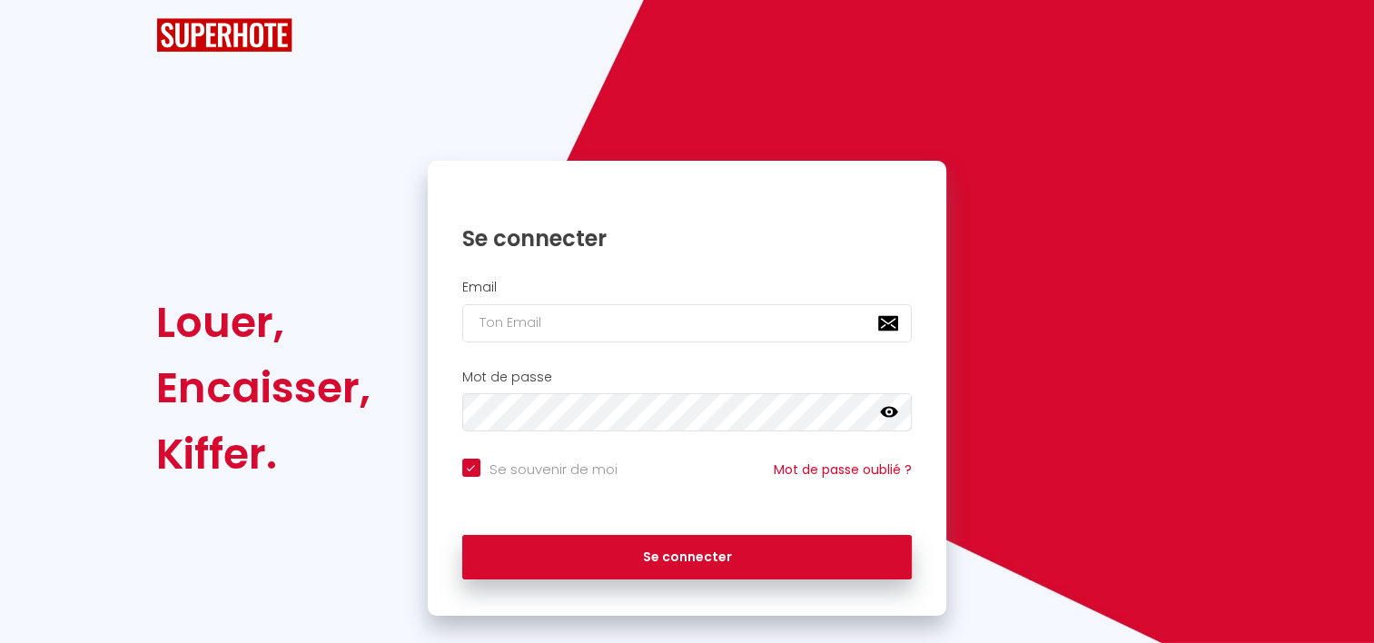
checkbox input "true"
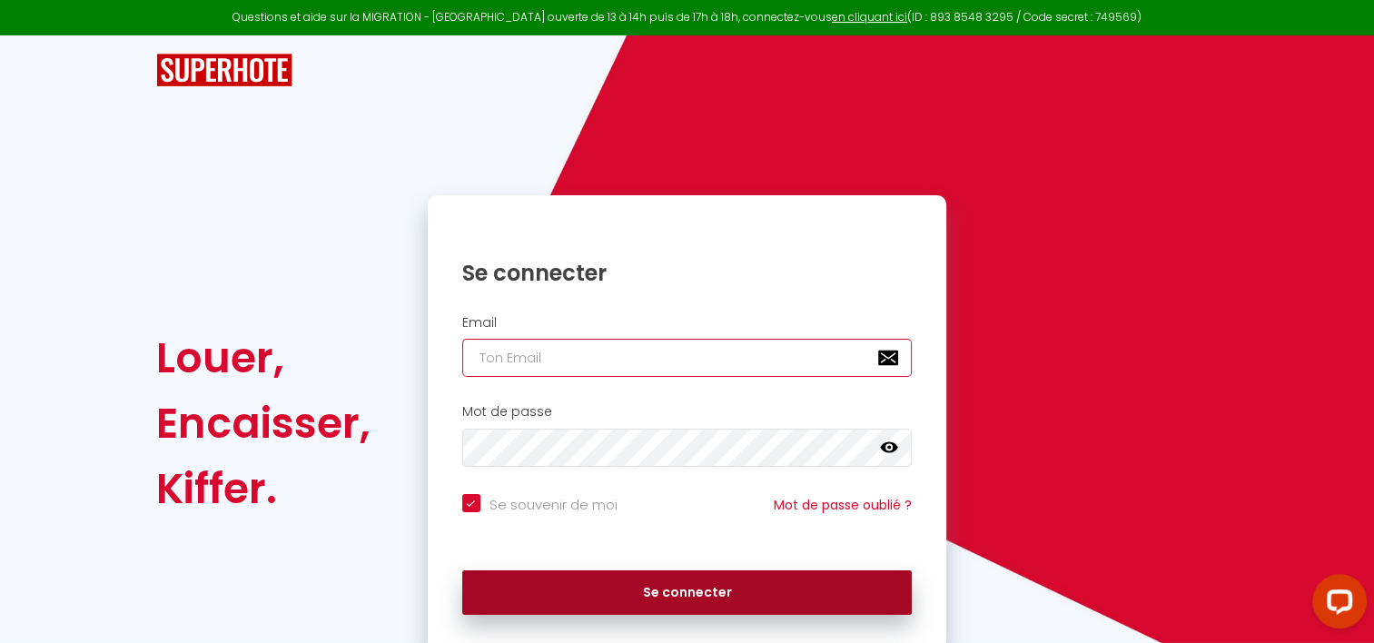
type input "[EMAIL_ADDRESS][DOMAIN_NAME]"
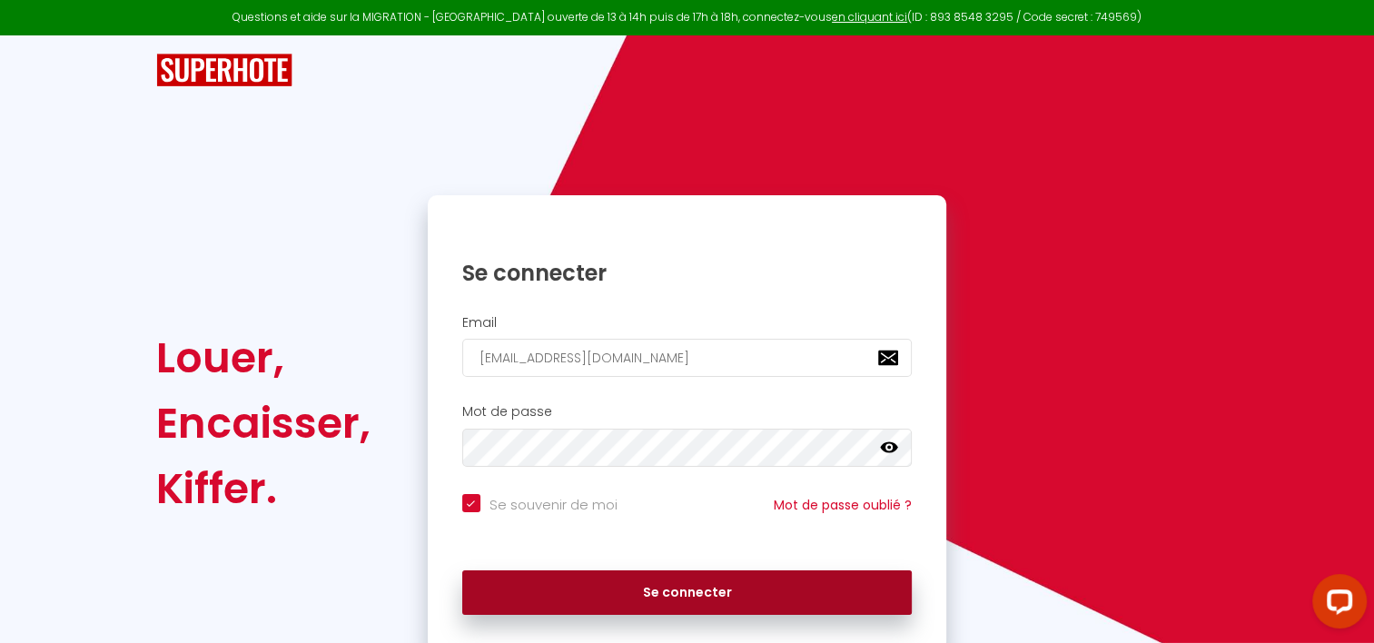
click at [654, 602] on button "Se connecter" at bounding box center [687, 592] width 451 height 45
checkbox input "true"
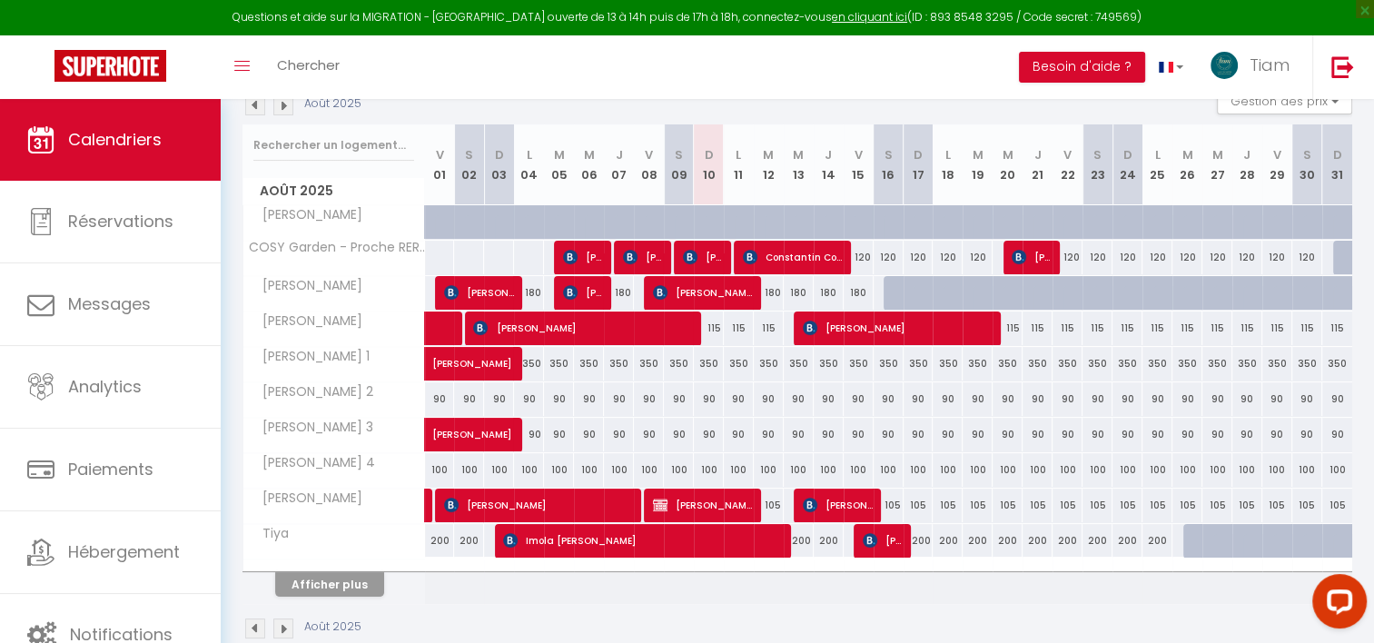
scroll to position [241, 0]
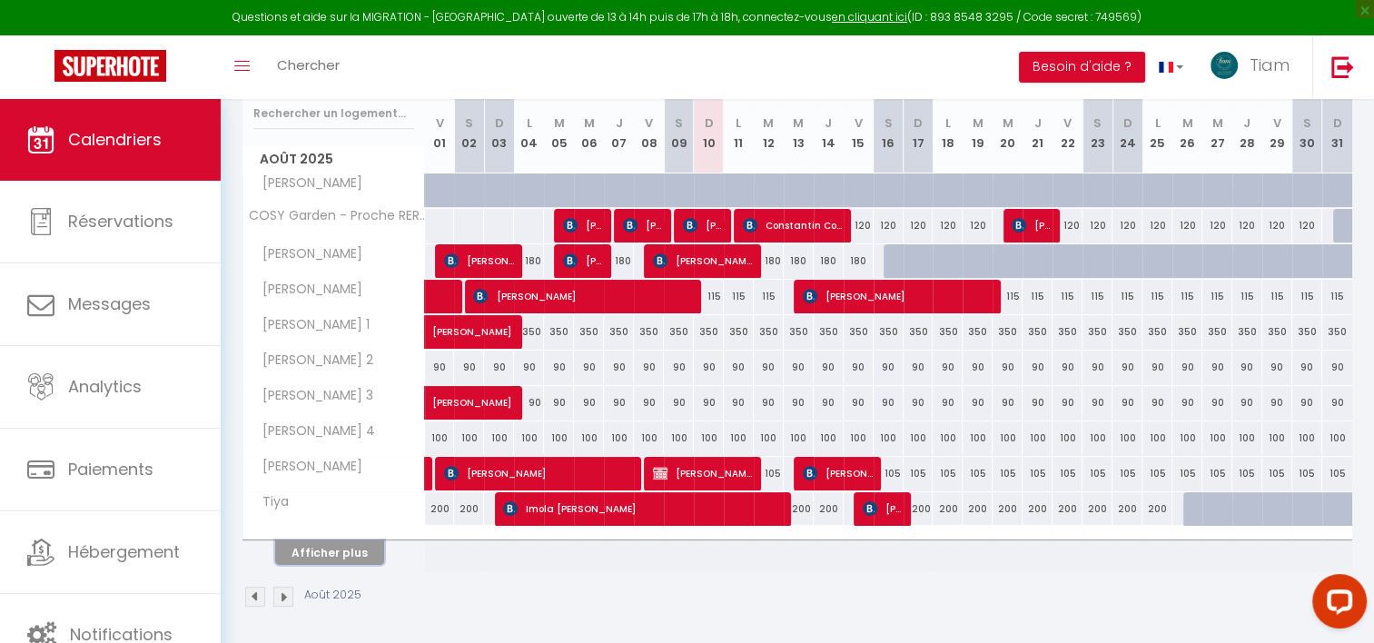
click at [347, 558] on button "Afficher plus" at bounding box center [329, 552] width 109 height 25
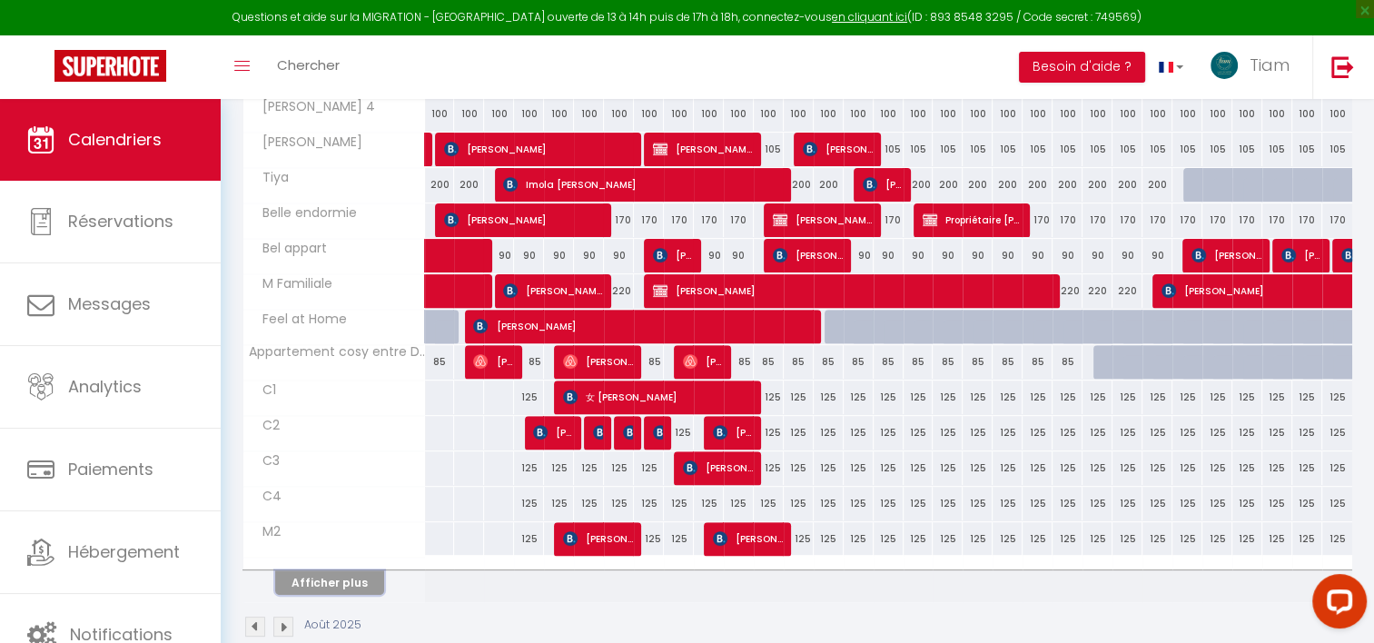
scroll to position [593, 0]
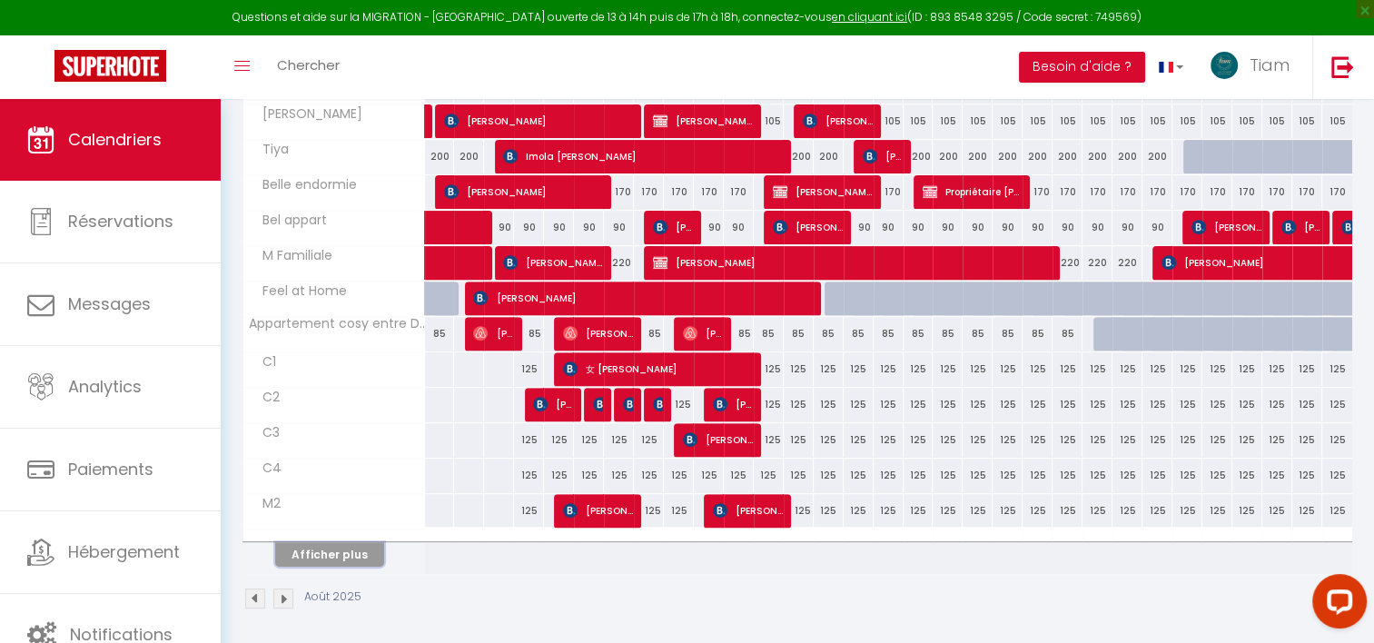
click at [354, 548] on button "Afficher plus" at bounding box center [329, 554] width 109 height 25
